Goal: Information Seeking & Learning: Learn about a topic

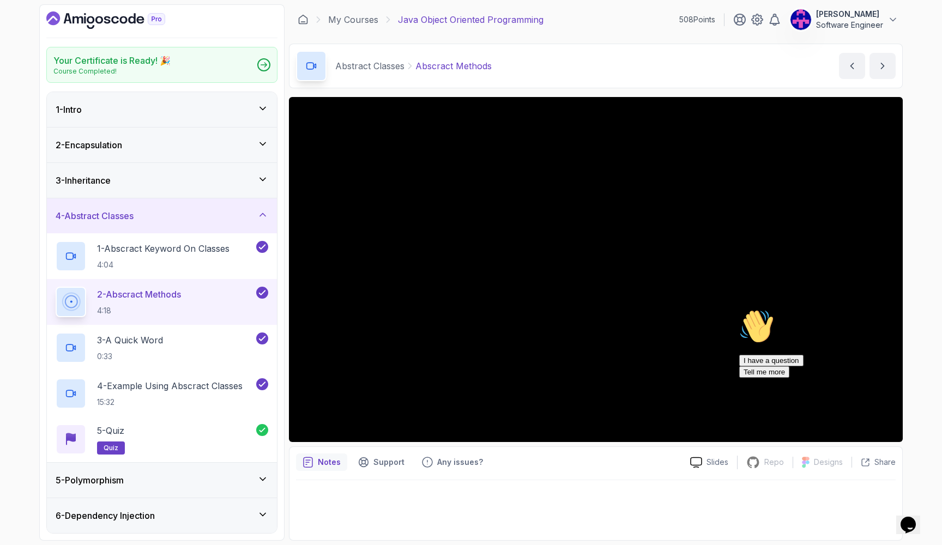
click at [215, 280] on div "2 - Abscract Methods 4:18" at bounding box center [162, 302] width 230 height 46
click at [914, 274] on div at bounding box center [838, 274] width 196 height 0
click at [912, 274] on div "Chat attention grabber" at bounding box center [838, 274] width 196 height 0
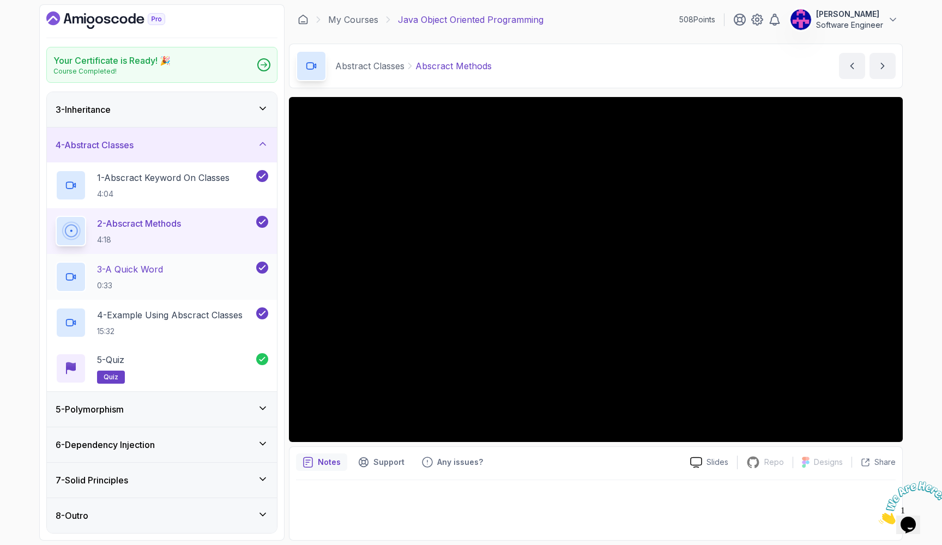
scroll to position [71, 0]
click at [194, 406] on div "5 - Polymorphism" at bounding box center [162, 409] width 213 height 13
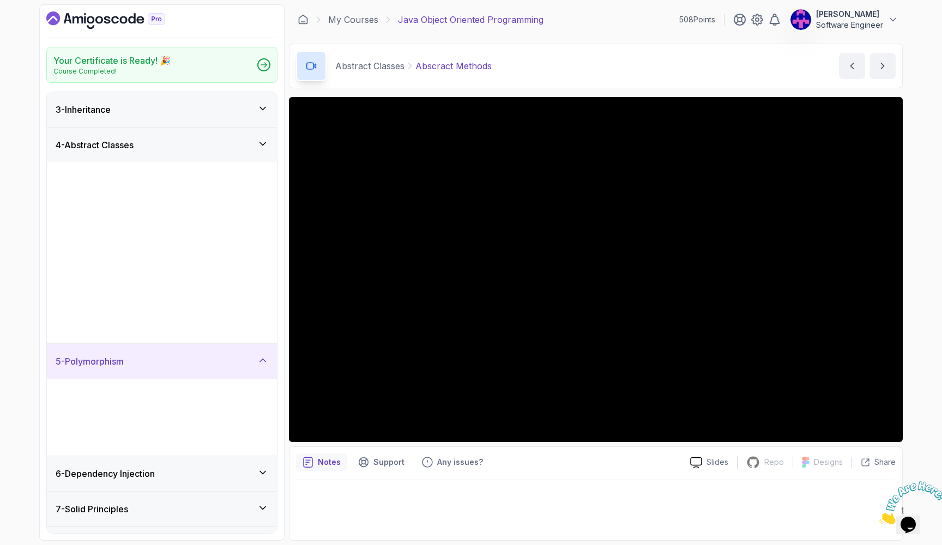
scroll to position [0, 0]
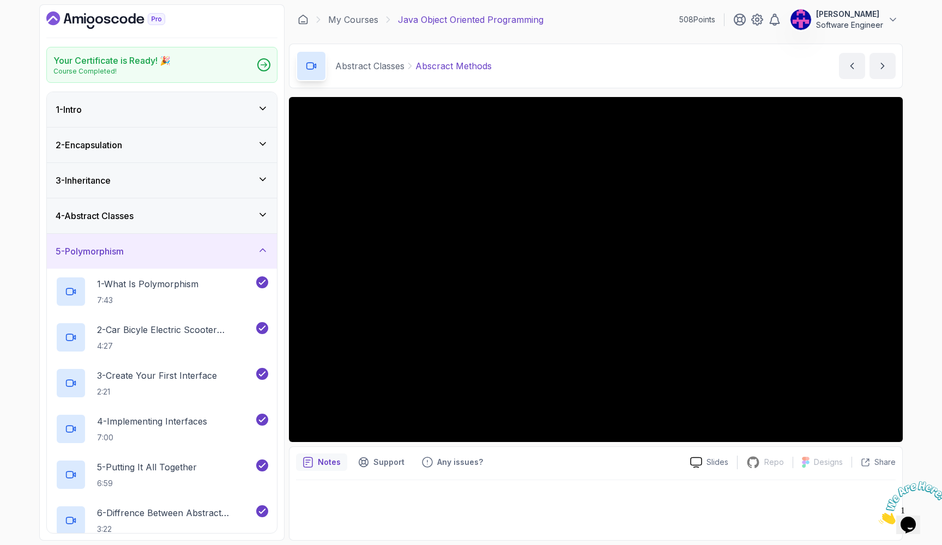
click at [212, 255] on div "5 - Polymorphism" at bounding box center [162, 251] width 213 height 13
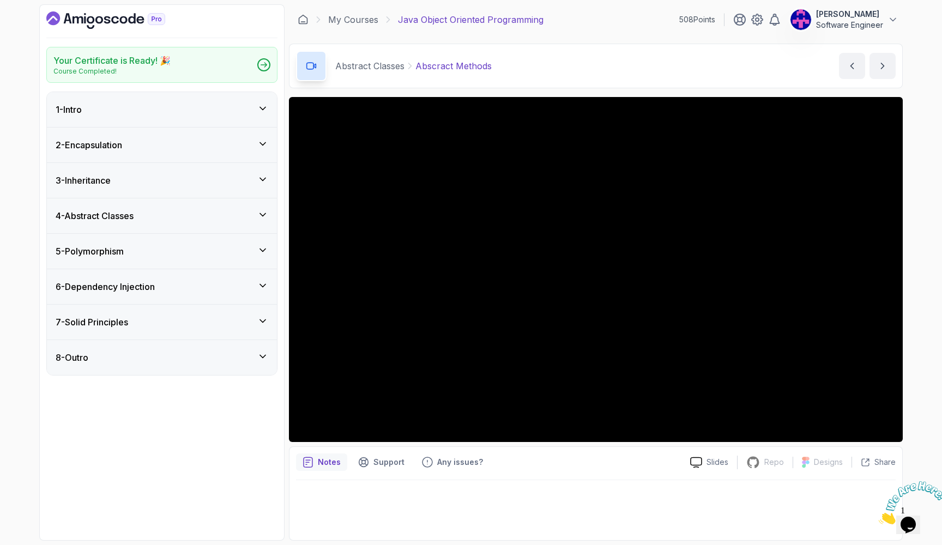
click at [173, 249] on div "5 - Polymorphism" at bounding box center [162, 251] width 213 height 13
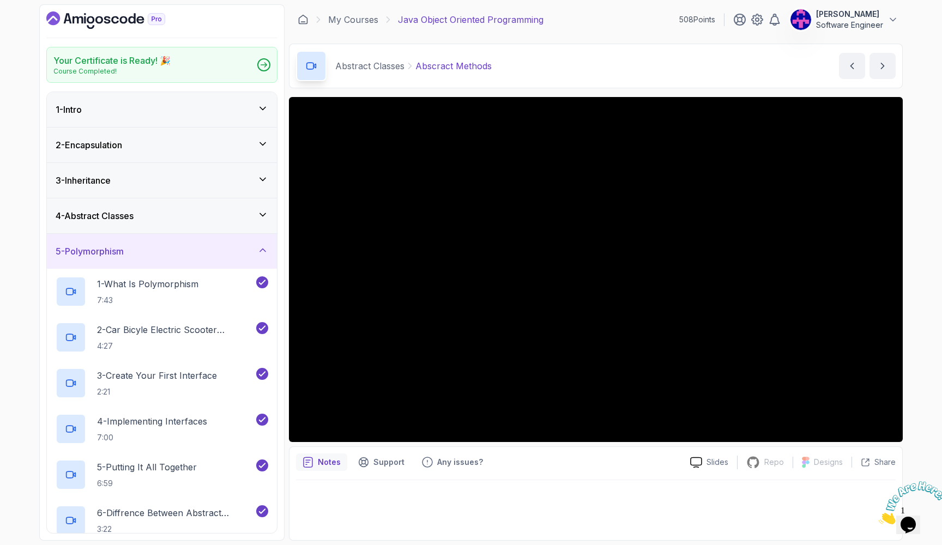
click at [173, 249] on div "5 - Polymorphism" at bounding box center [162, 251] width 213 height 13
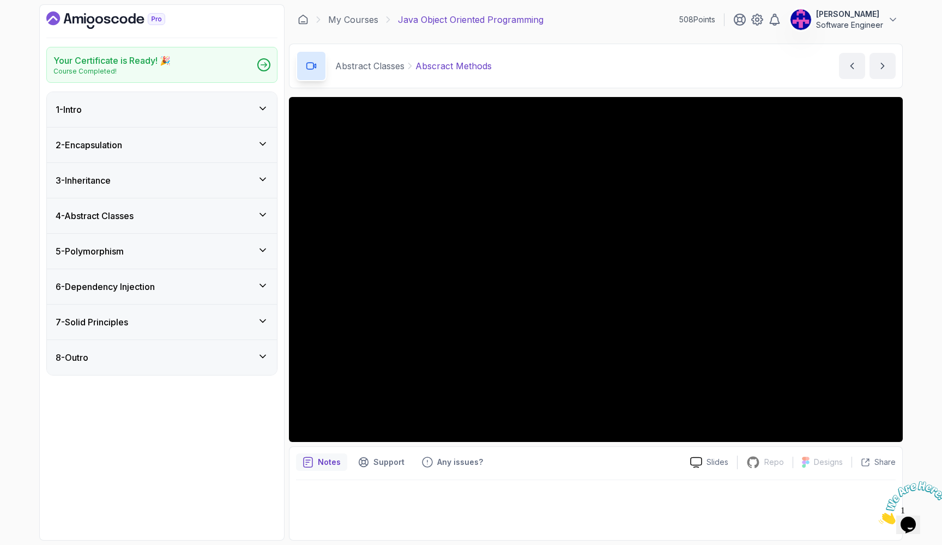
click at [267, 215] on icon at bounding box center [262, 214] width 11 height 11
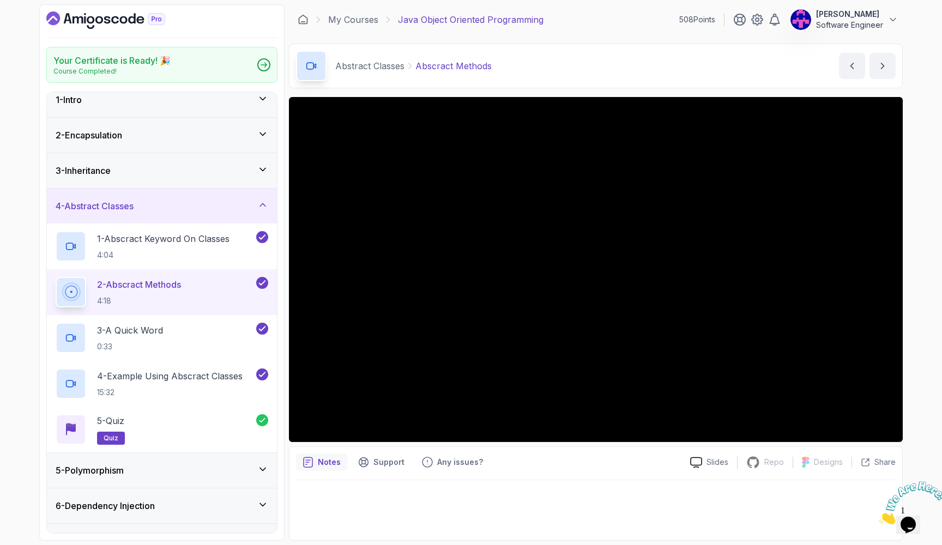
scroll to position [14, 0]
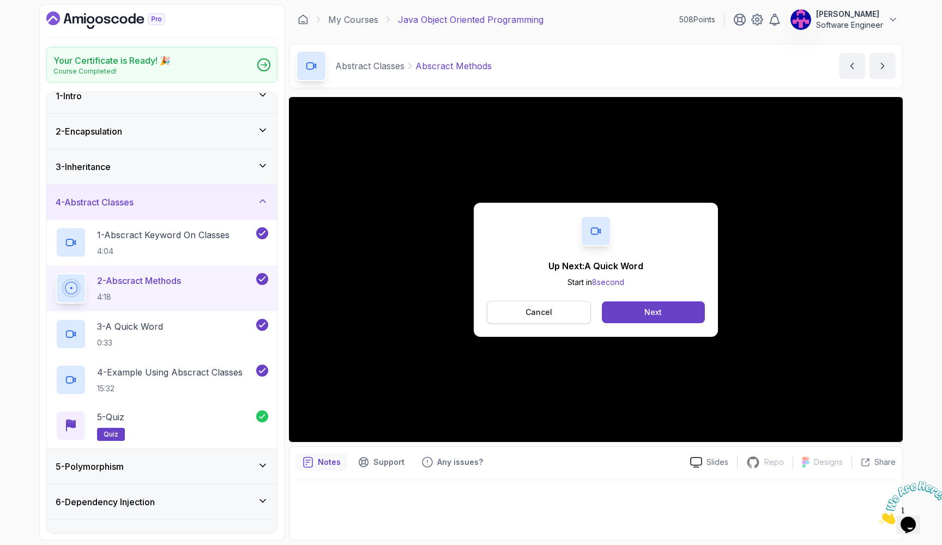
click at [497, 312] on button "Cancel" at bounding box center [539, 312] width 104 height 23
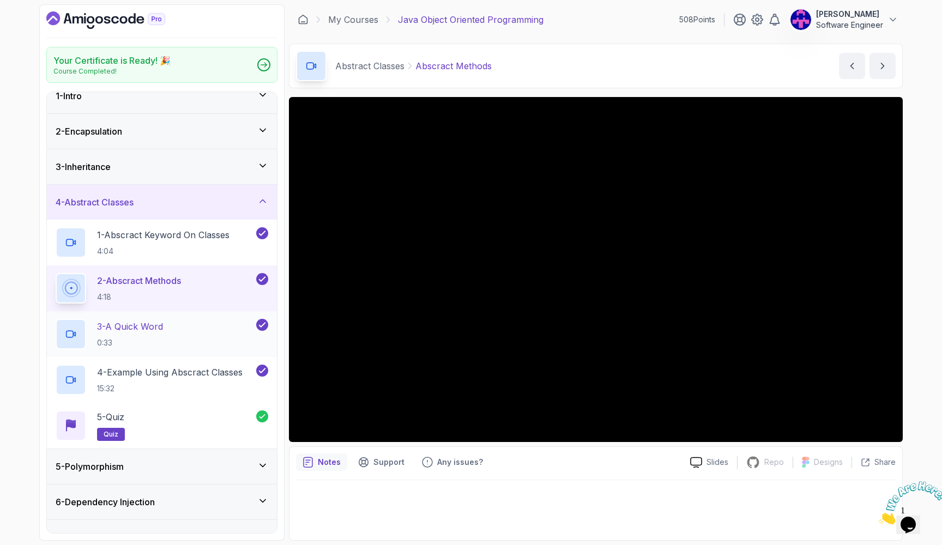
click at [229, 340] on div "3 - A Quick Word 0:33" at bounding box center [155, 334] width 199 height 31
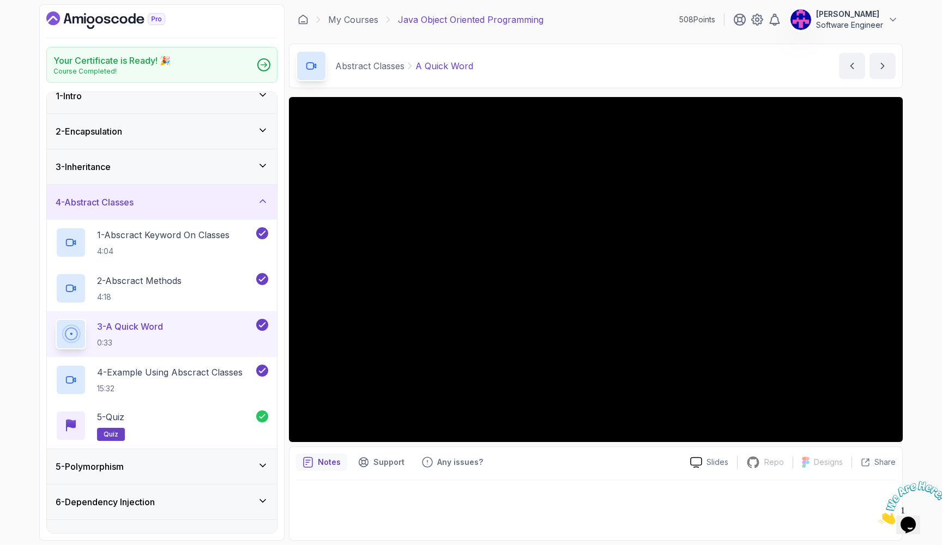
click at [201, 465] on div "5 - Polymorphism" at bounding box center [162, 466] width 213 height 13
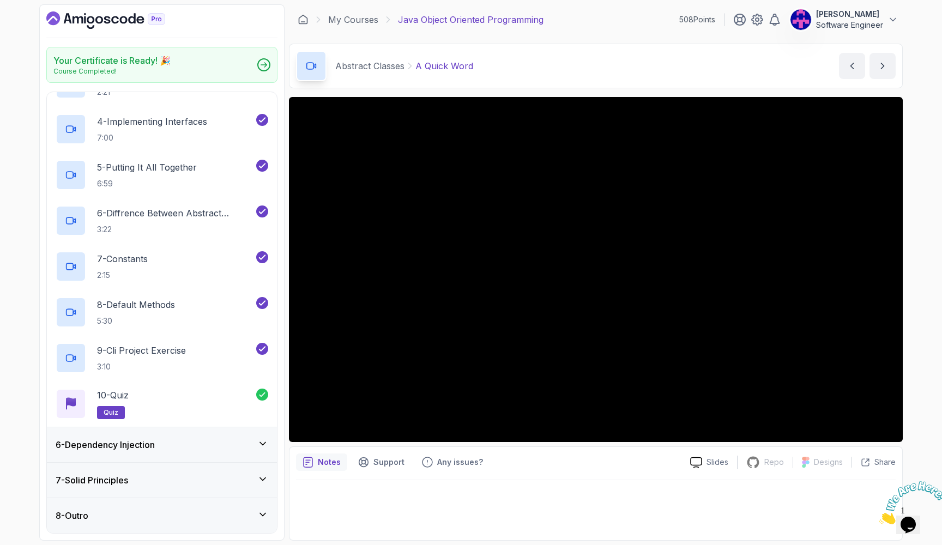
scroll to position [300, 0]
click at [201, 464] on div "7 - Solid Principles" at bounding box center [162, 480] width 230 height 35
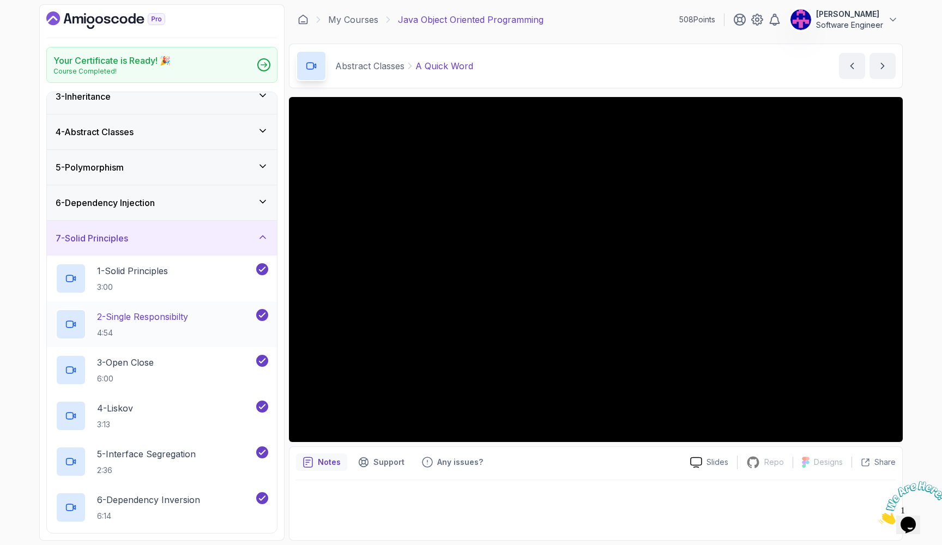
scroll to position [78, 0]
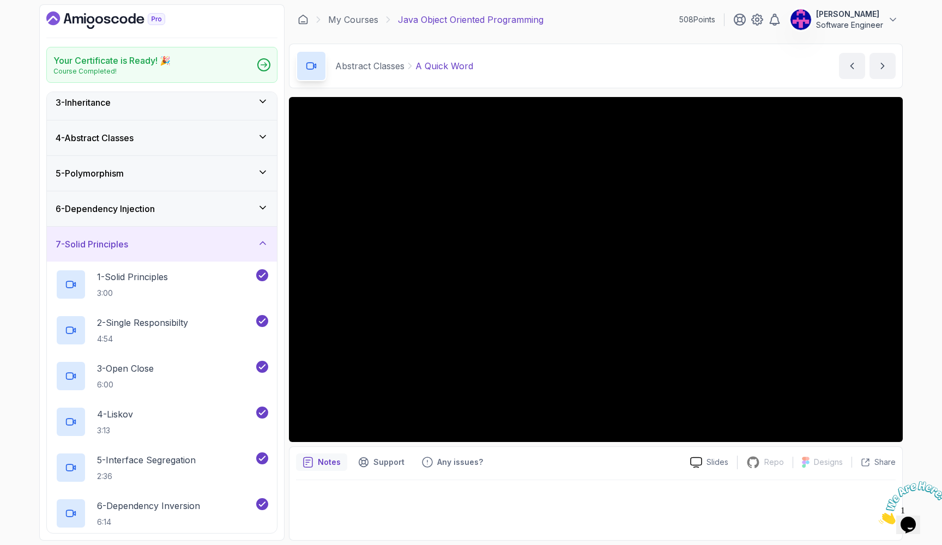
click at [178, 208] on div "6 - Dependency Injection" at bounding box center [162, 208] width 213 height 13
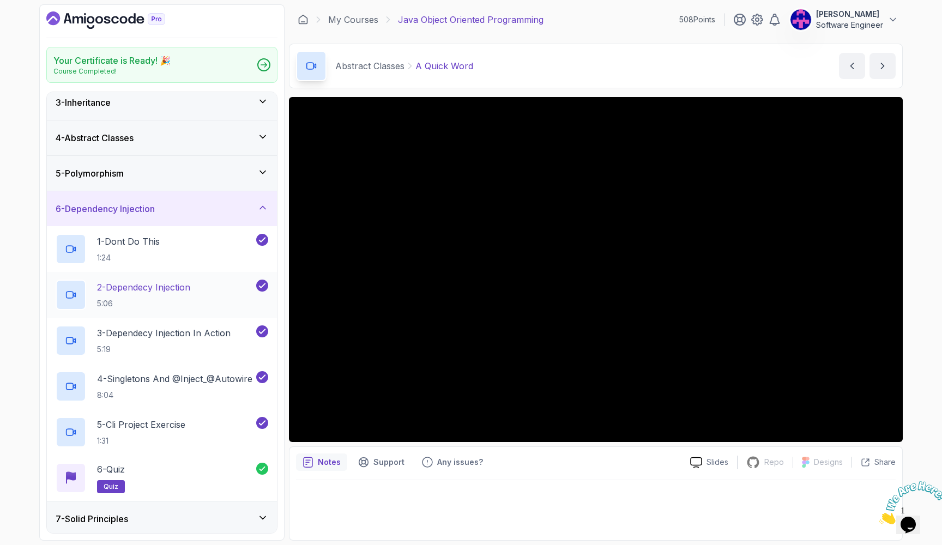
scroll to position [70, 0]
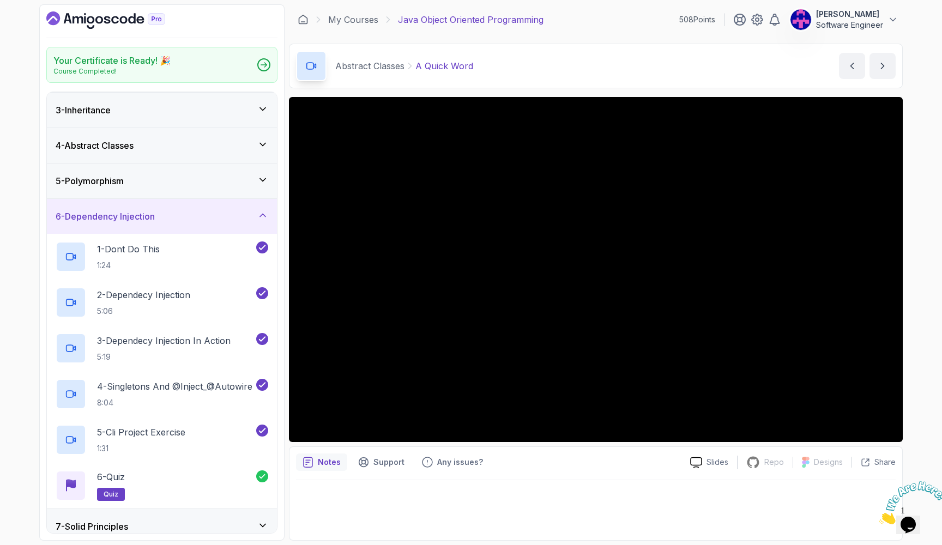
click at [176, 193] on div "5 - Polymorphism" at bounding box center [162, 181] width 230 height 35
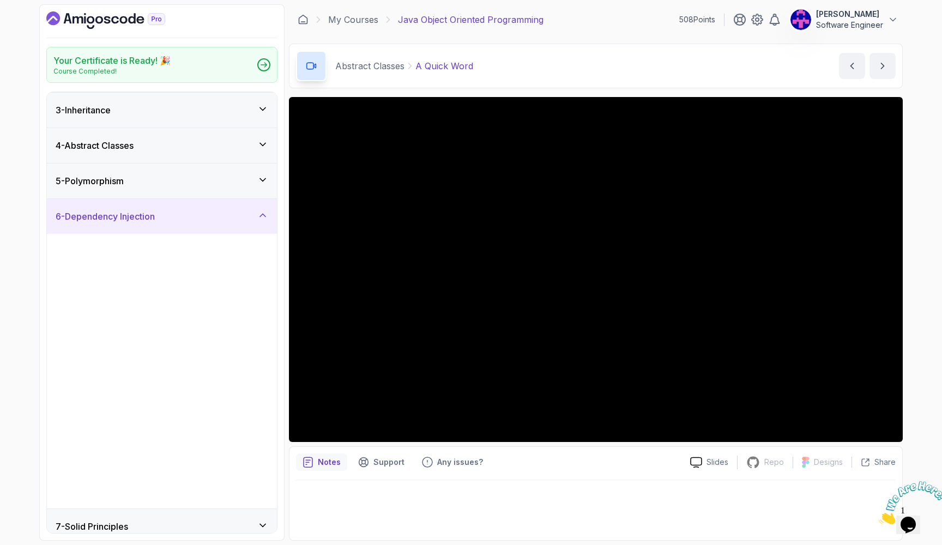
scroll to position [0, 0]
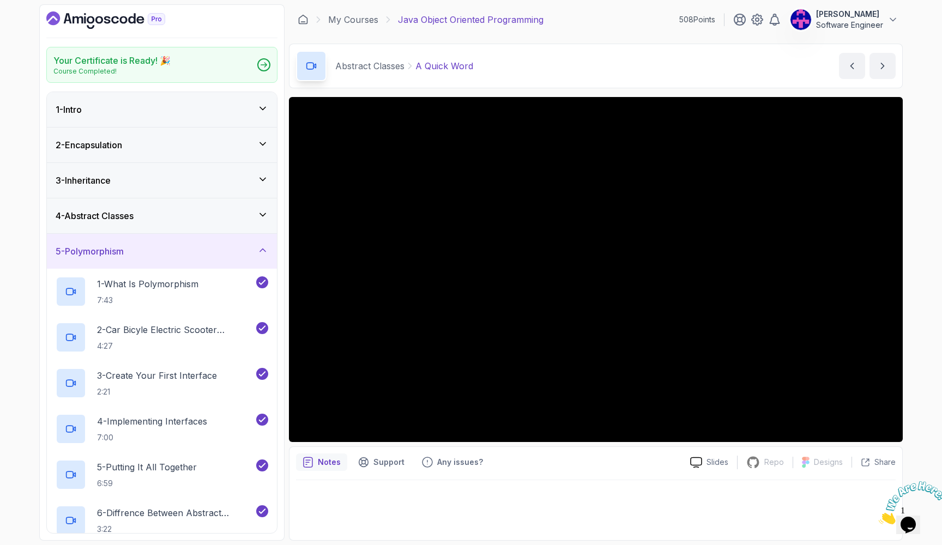
click at [177, 189] on div "3 - Inheritance" at bounding box center [162, 180] width 230 height 35
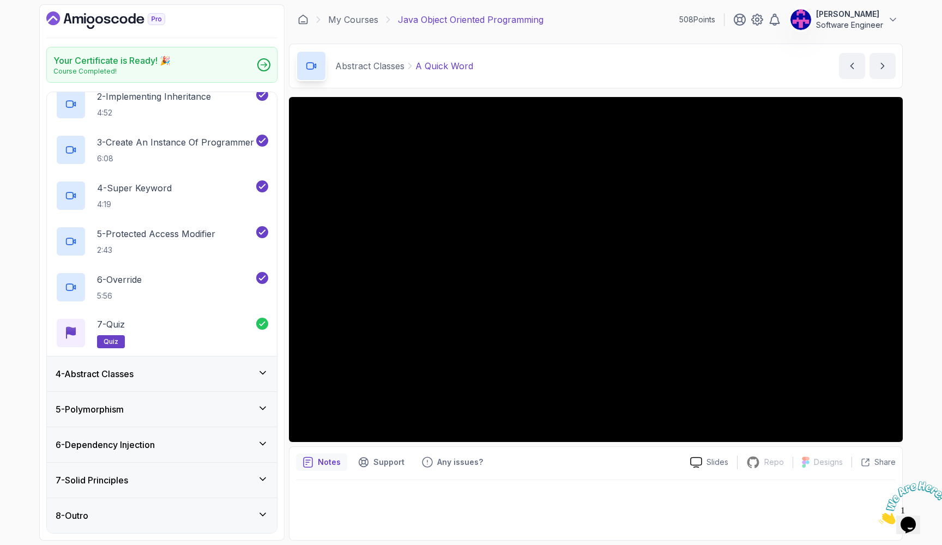
scroll to position [163, 0]
click at [113, 405] on h3 "5 - Polymorphism" at bounding box center [90, 409] width 68 height 13
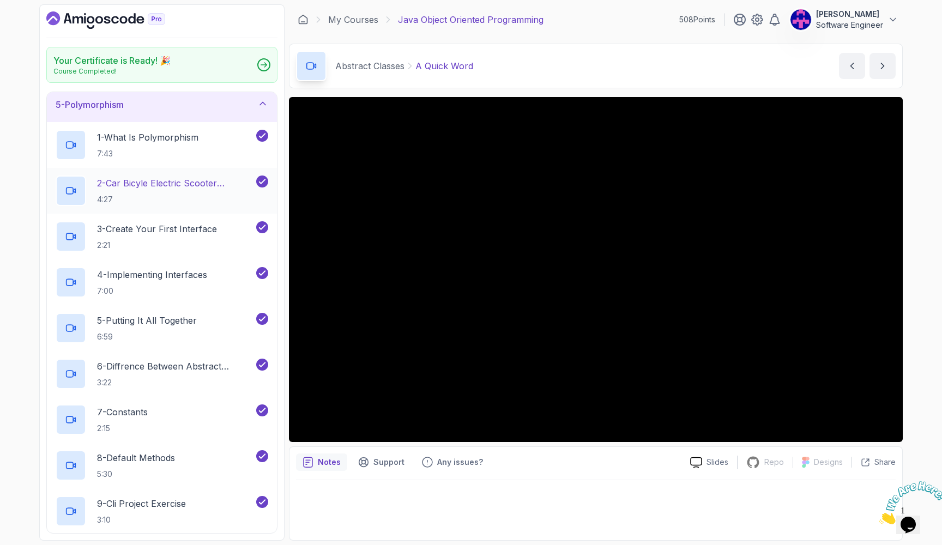
scroll to position [160, 0]
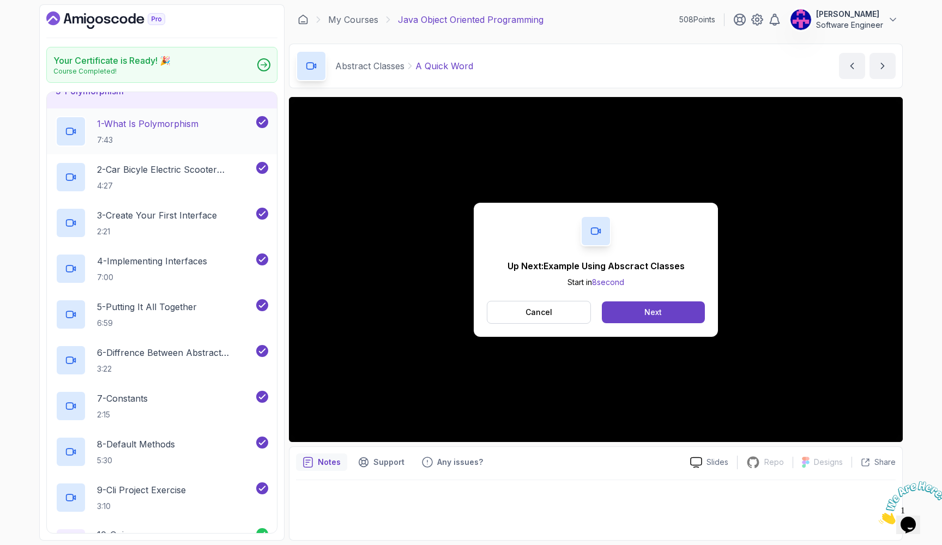
click at [207, 142] on div "1 - What Is Polymorphism 7:43" at bounding box center [155, 131] width 199 height 31
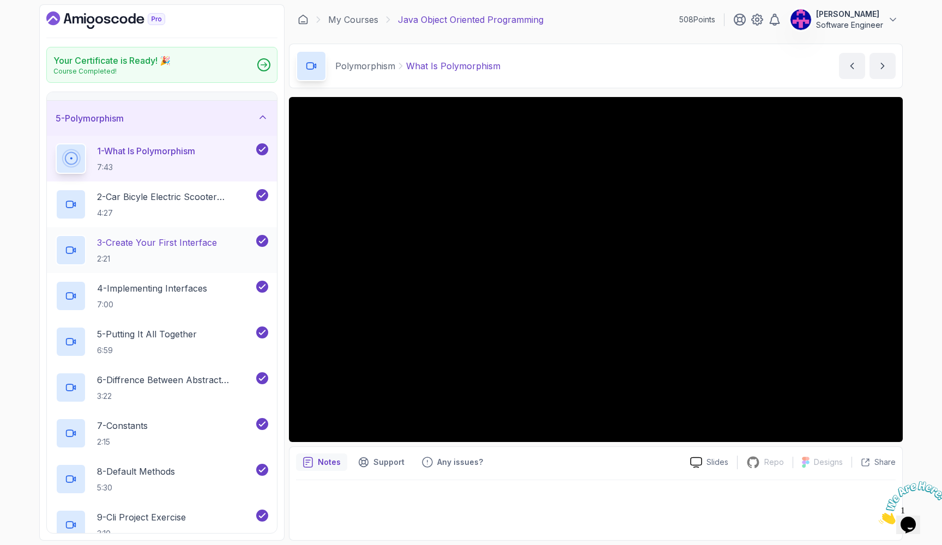
scroll to position [136, 0]
